Goal: Task Accomplishment & Management: Manage account settings

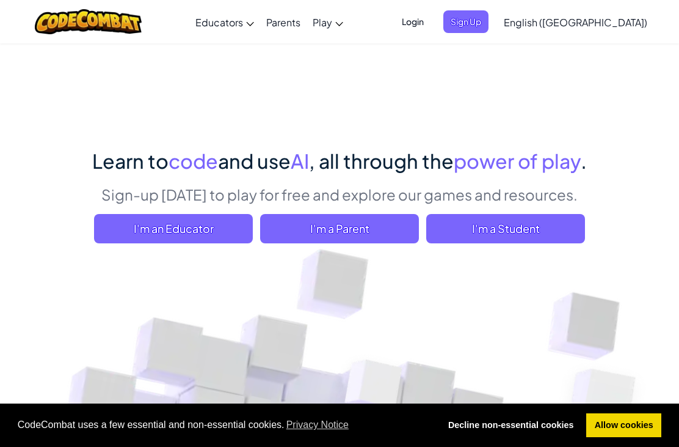
click at [530, 224] on span "I'm a Student" at bounding box center [505, 228] width 159 height 29
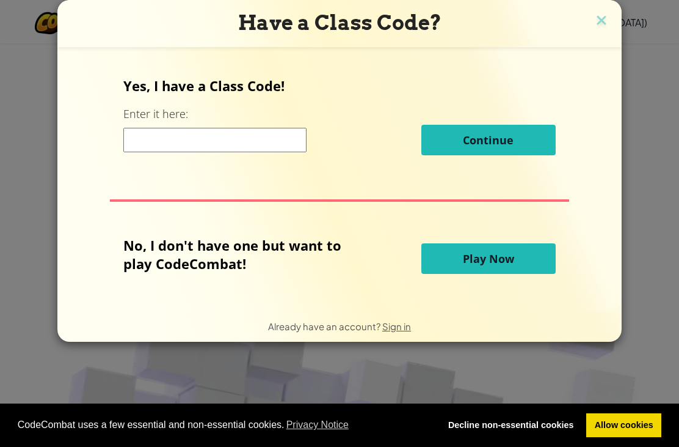
click at [158, 136] on input at bounding box center [214, 140] width 183 height 24
click at [628, 74] on div "Have a Class Code? Yes, I have a Class Code! Enter it here: Continue No, I don'…" at bounding box center [339, 223] width 679 height 447
click at [604, 25] on img at bounding box center [602, 21] width 16 height 18
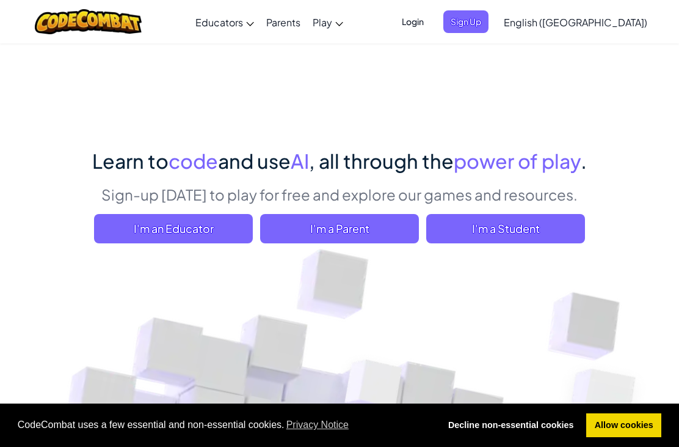
click at [431, 24] on span "Login" at bounding box center [413, 21] width 37 height 23
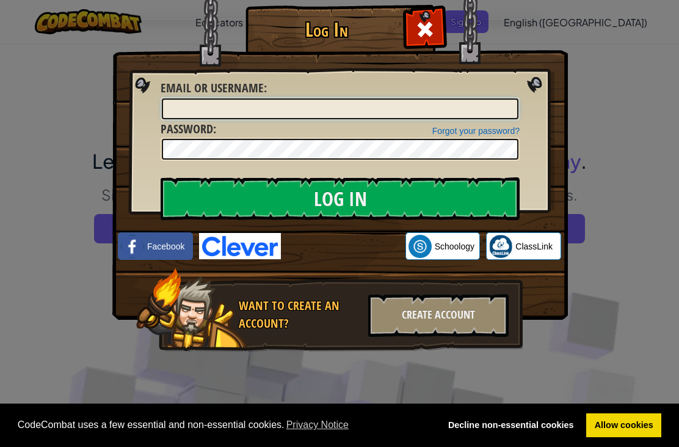
click at [191, 103] on input "Email or Username :" at bounding box center [340, 108] width 357 height 21
type input "[EMAIL_ADDRESS][DOMAIN_NAME]"
click at [496, 133] on link "Forgot your password?" at bounding box center [476, 131] width 87 height 10
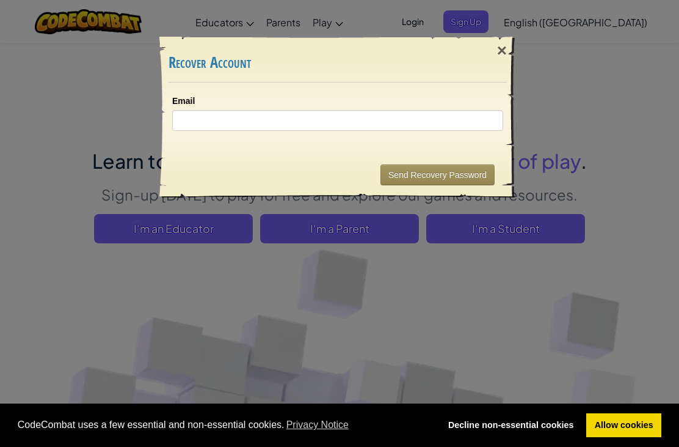
click at [505, 59] on div "×" at bounding box center [502, 50] width 28 height 35
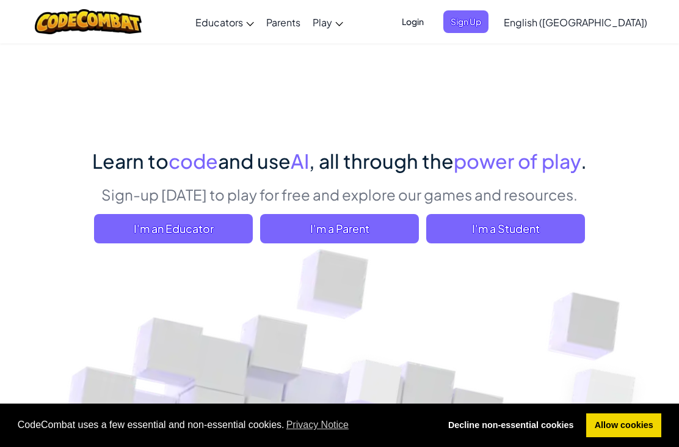
click at [431, 23] on span "Login" at bounding box center [413, 21] width 37 height 23
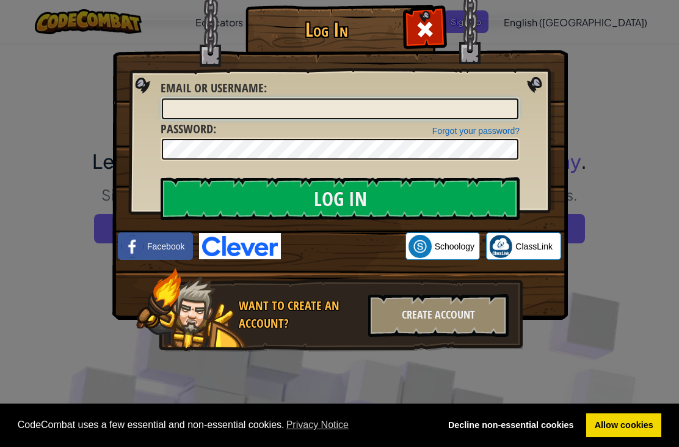
click at [197, 108] on input "Email or Username :" at bounding box center [340, 108] width 357 height 21
type input "[EMAIL_ADDRESS][DOMAIN_NAME]"
click at [501, 126] on link "Forgot your password?" at bounding box center [476, 131] width 87 height 10
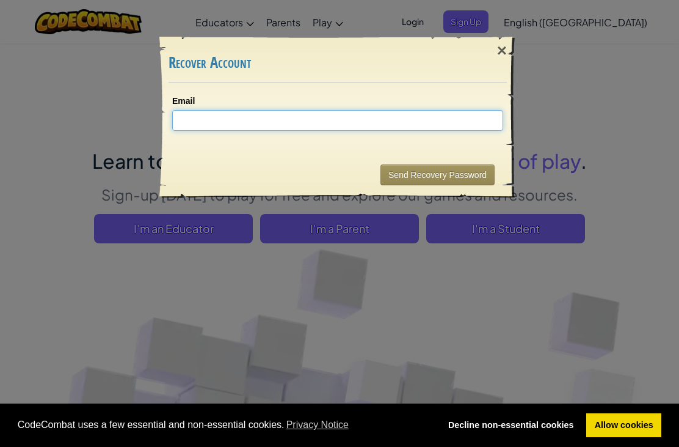
click at [425, 126] on input "Email" at bounding box center [337, 120] width 331 height 21
type input "[EMAIL_ADDRESS][DOMAIN_NAME]"
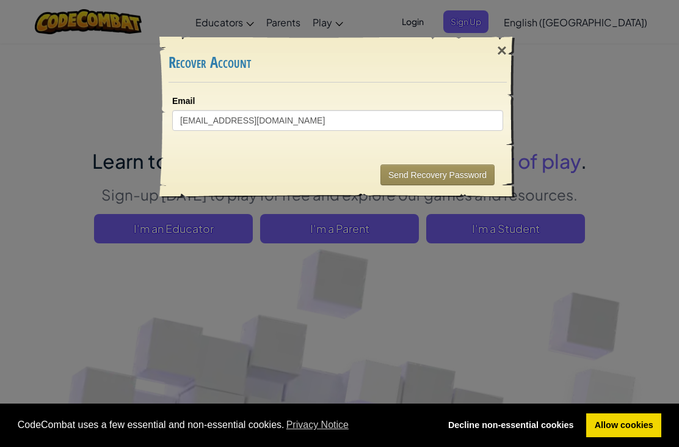
click at [466, 172] on button "Send Recovery Password" at bounding box center [438, 174] width 114 height 21
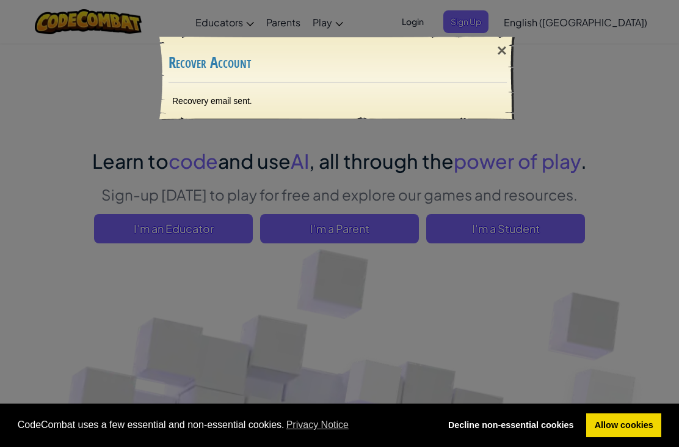
click at [503, 58] on div "×" at bounding box center [502, 50] width 28 height 35
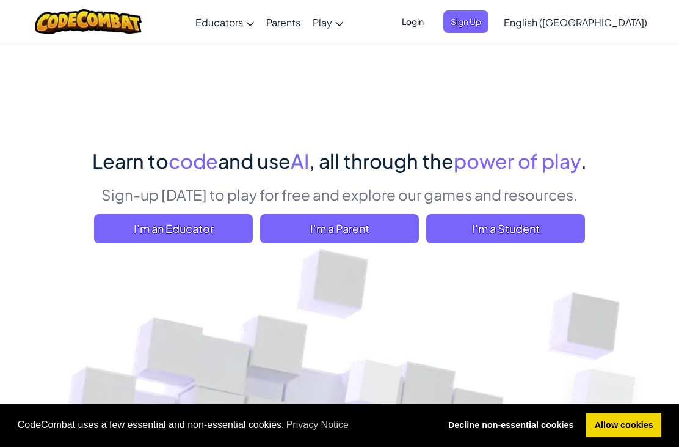
click at [567, 225] on span "I'm a Student" at bounding box center [505, 228] width 159 height 29
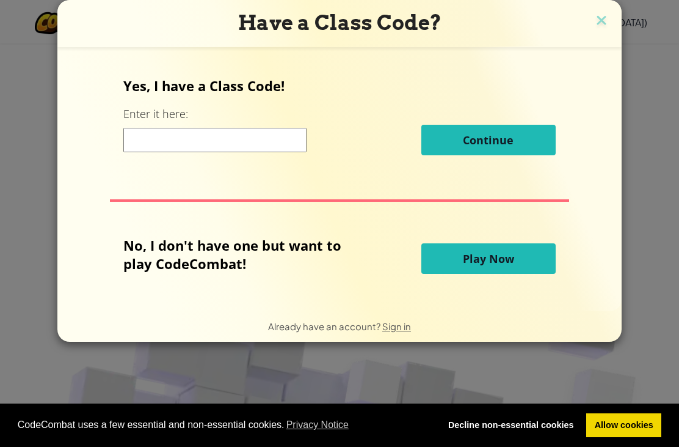
click at [605, 20] on img at bounding box center [602, 21] width 16 height 18
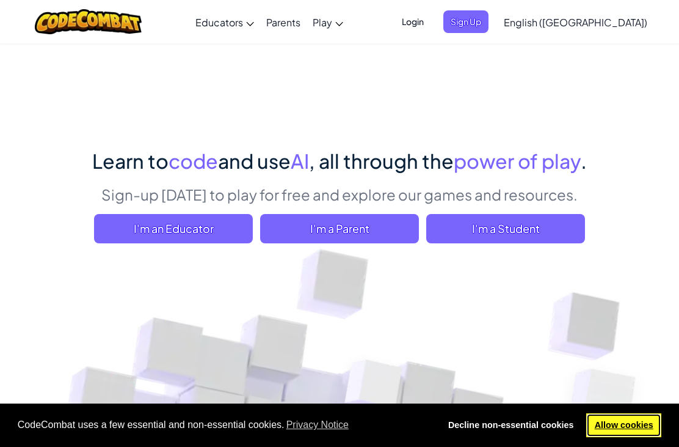
click at [627, 425] on link "Allow cookies" at bounding box center [624, 425] width 75 height 24
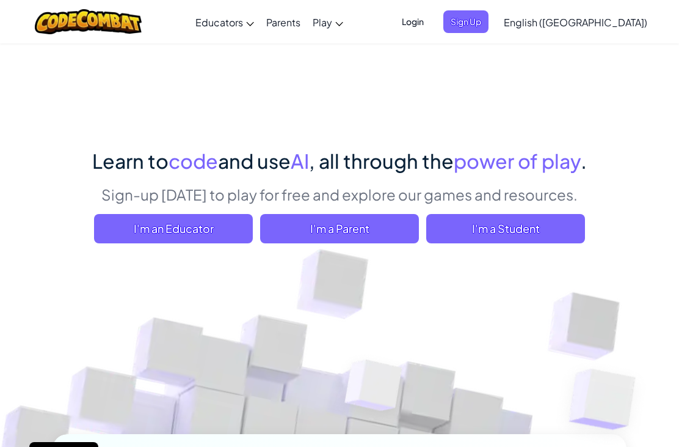
click at [554, 224] on span "I'm a Student" at bounding box center [505, 228] width 159 height 29
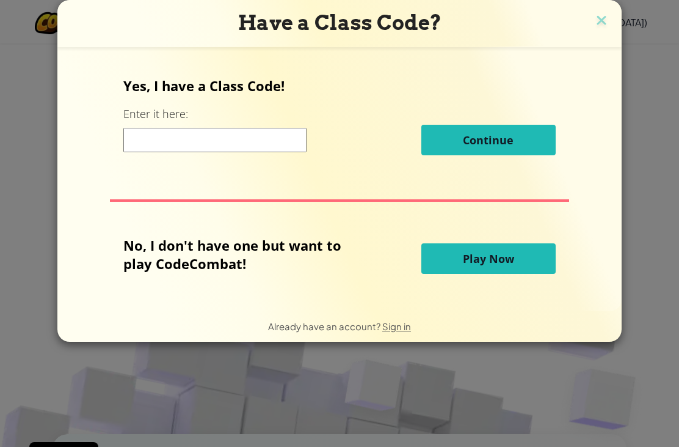
click at [533, 257] on button "Play Now" at bounding box center [489, 258] width 134 height 31
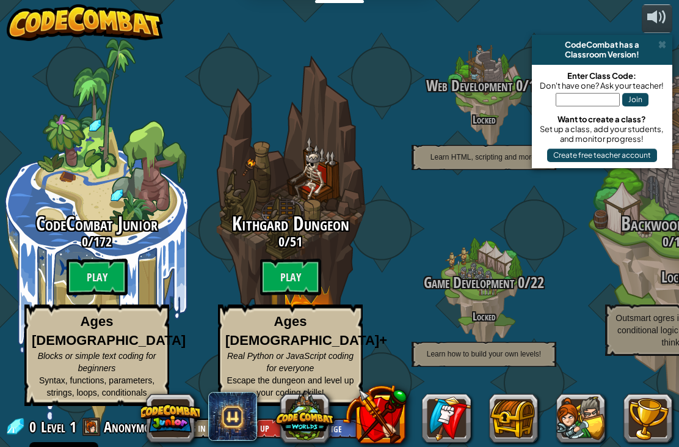
scroll to position [1, 0]
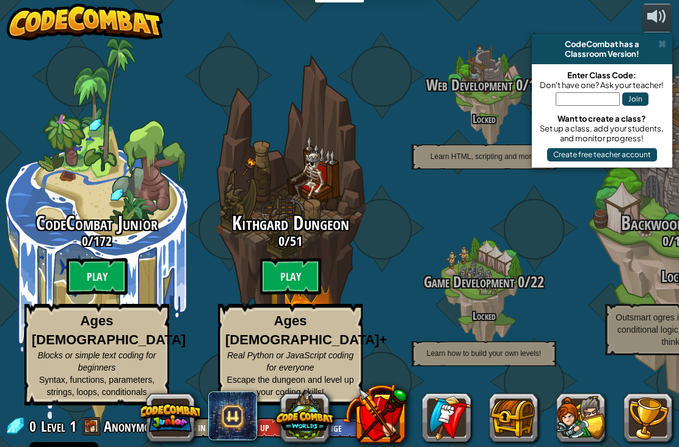
click at [304, 420] on button at bounding box center [305, 415] width 59 height 59
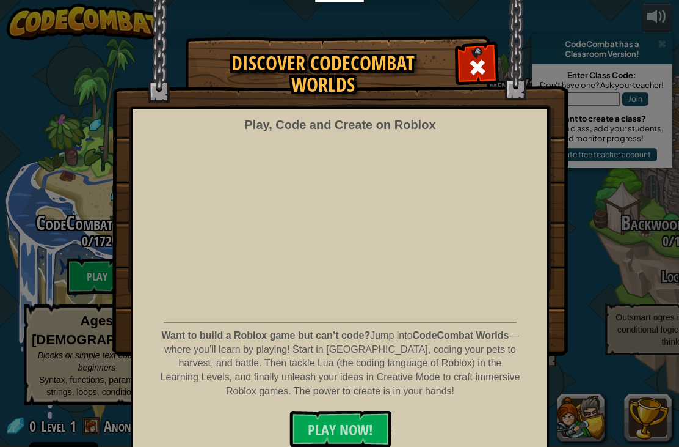
click at [488, 57] on div at bounding box center [477, 65] width 38 height 38
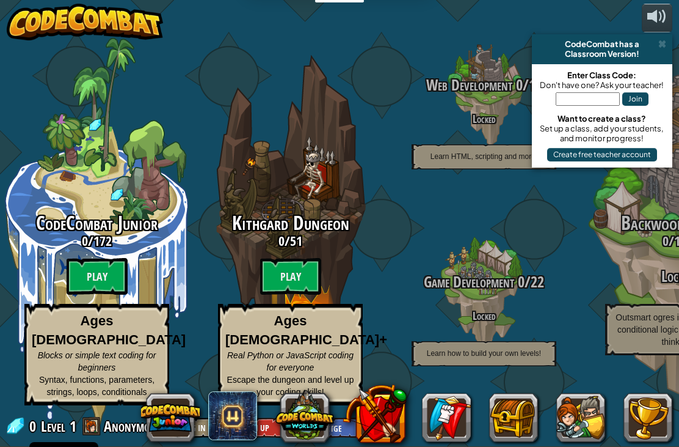
click at [170, 404] on button at bounding box center [170, 417] width 59 height 59
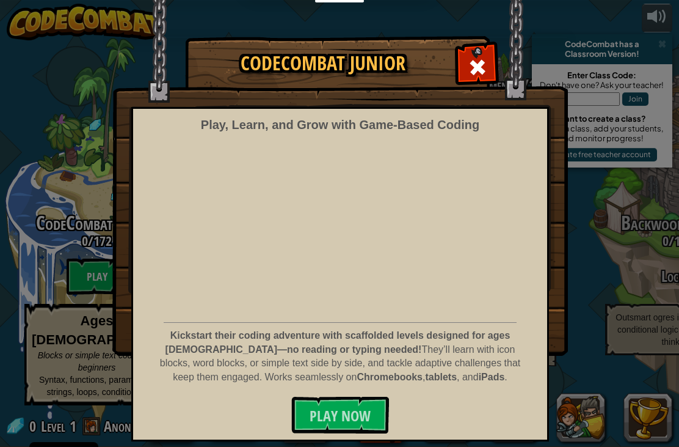
click at [473, 64] on span at bounding box center [478, 67] width 20 height 20
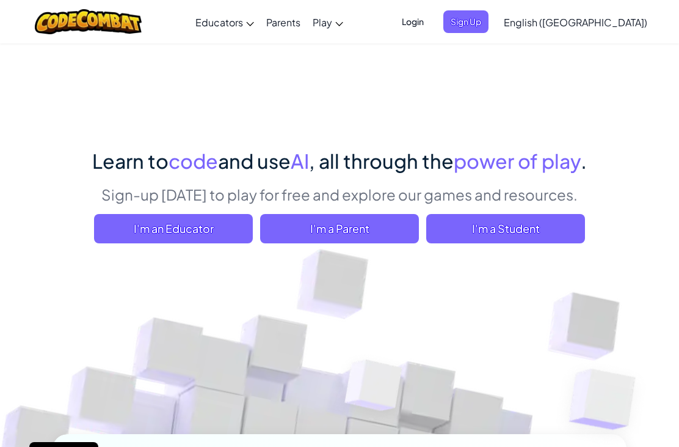
click at [431, 26] on span "Login" at bounding box center [413, 21] width 37 height 23
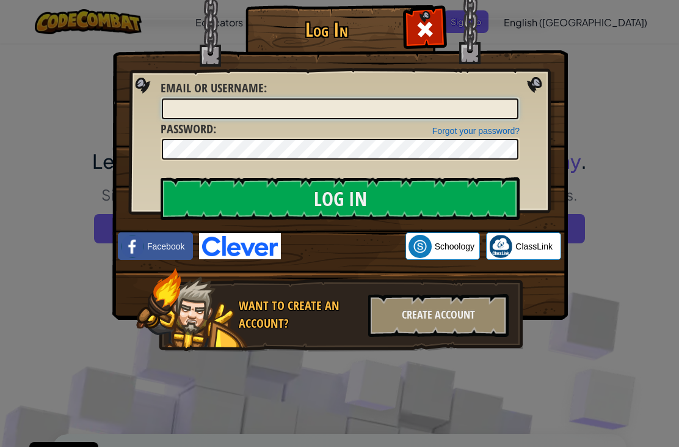
click at [502, 105] on input "Email or Username :" at bounding box center [340, 108] width 357 height 21
type input "[EMAIL_ADDRESS][DOMAIN_NAME]"
click at [441, 190] on input "Log In" at bounding box center [340, 198] width 359 height 43
